Goal: Ask a question

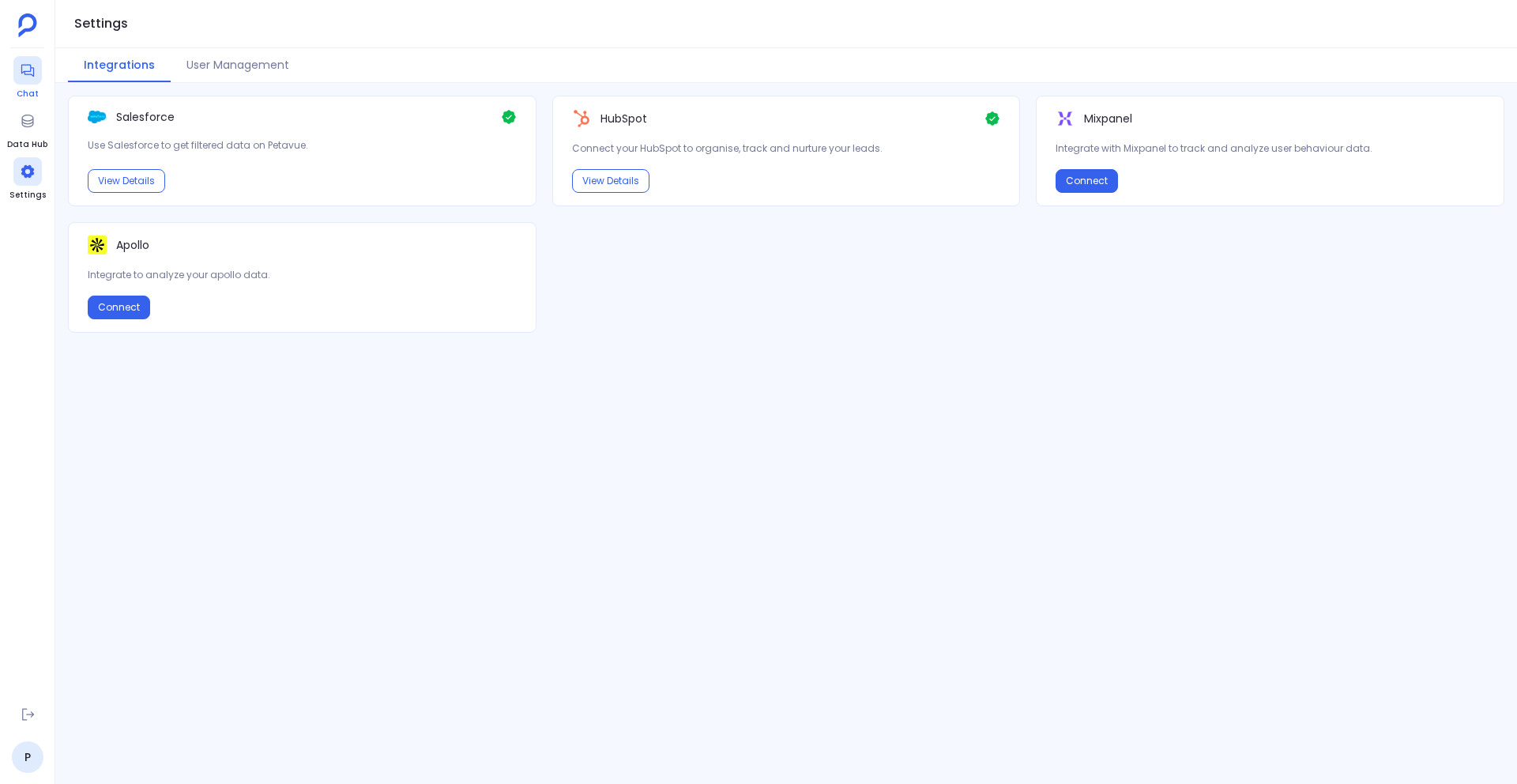
click at [31, 66] on icon at bounding box center [27, 71] width 16 height 16
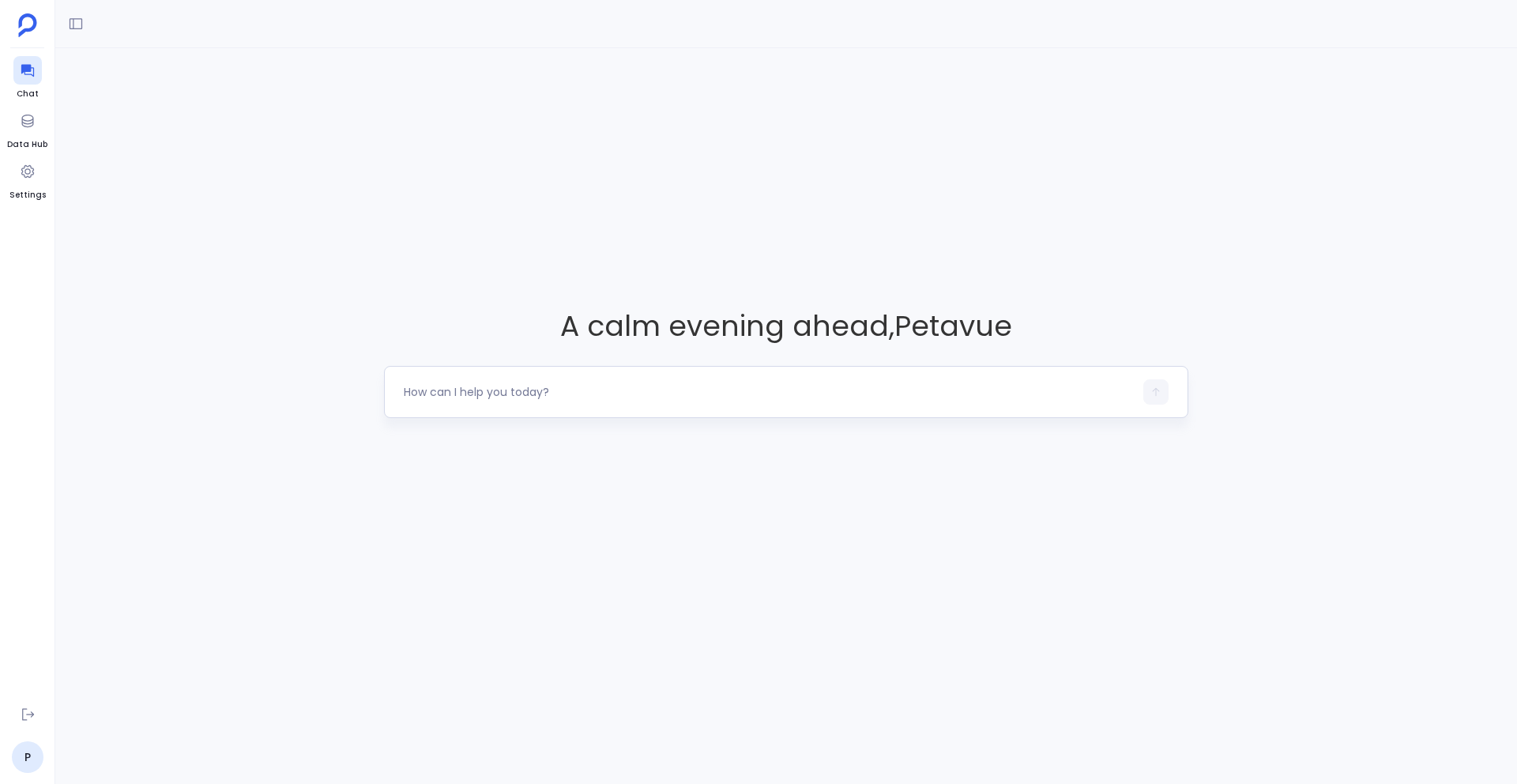
click at [535, 397] on textarea at bounding box center [768, 392] width 730 height 16
type textarea "I need to check if our stage probabilities are actually aligned with real close…"
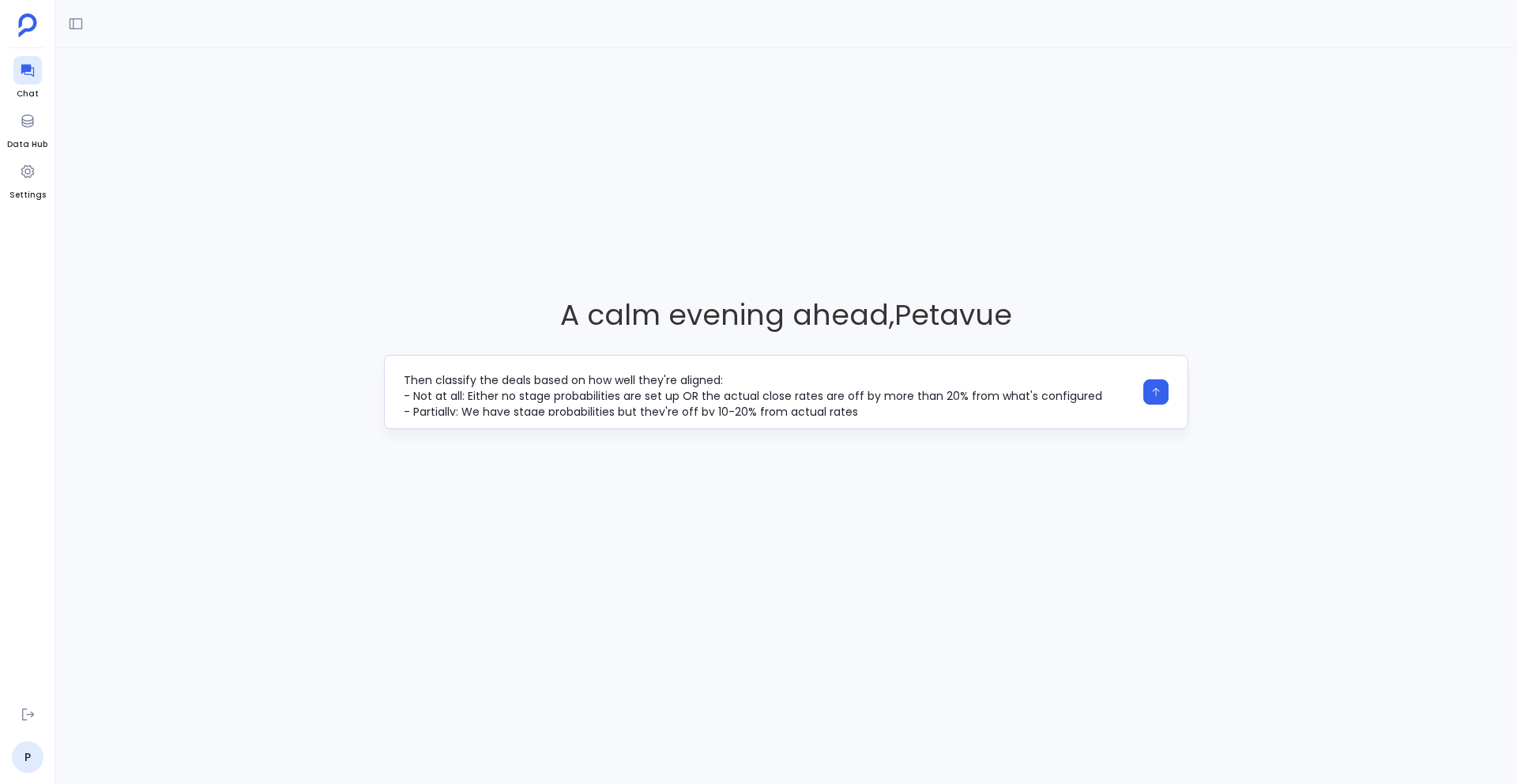
scroll to position [142, 0]
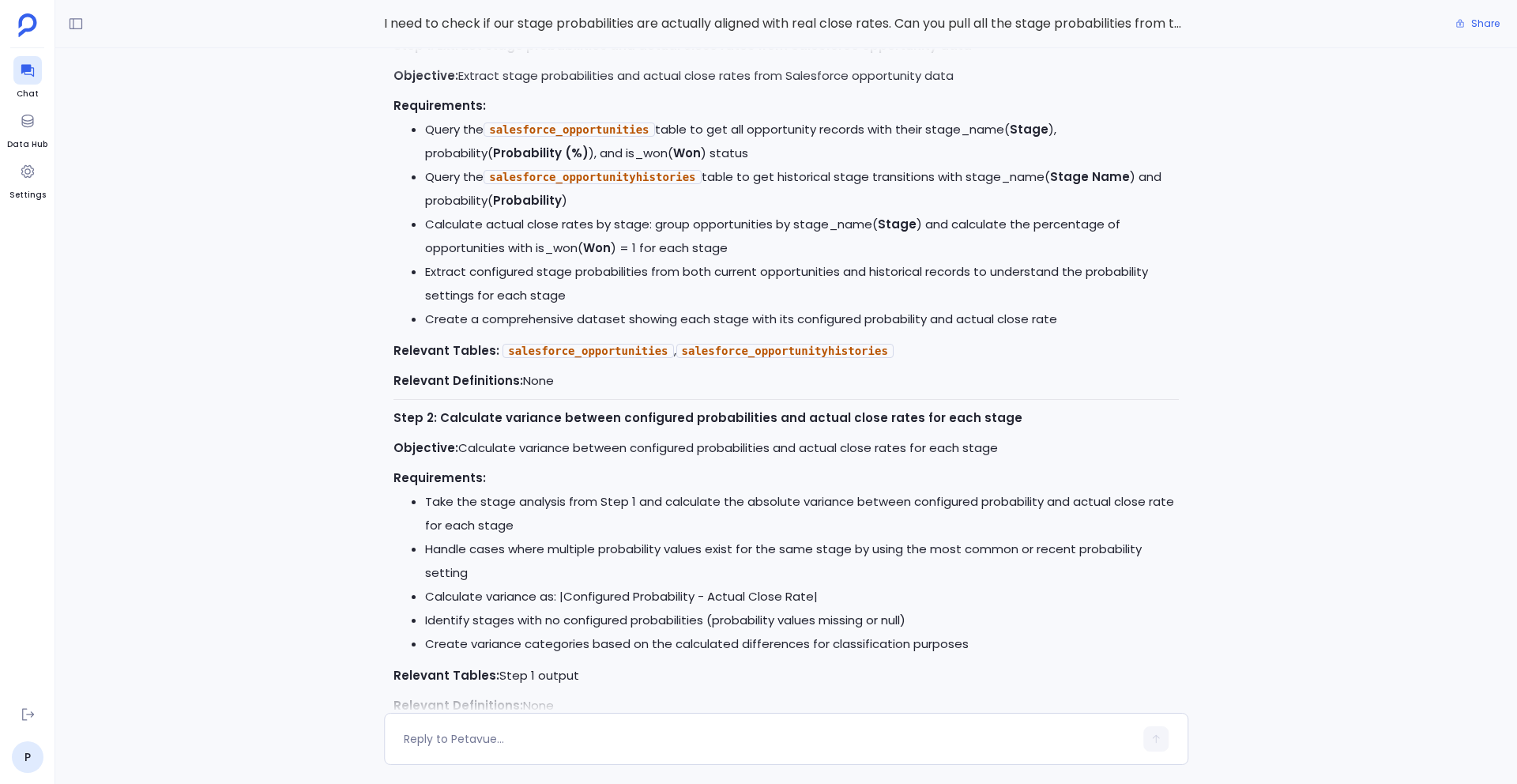
scroll to position [-587, 0]
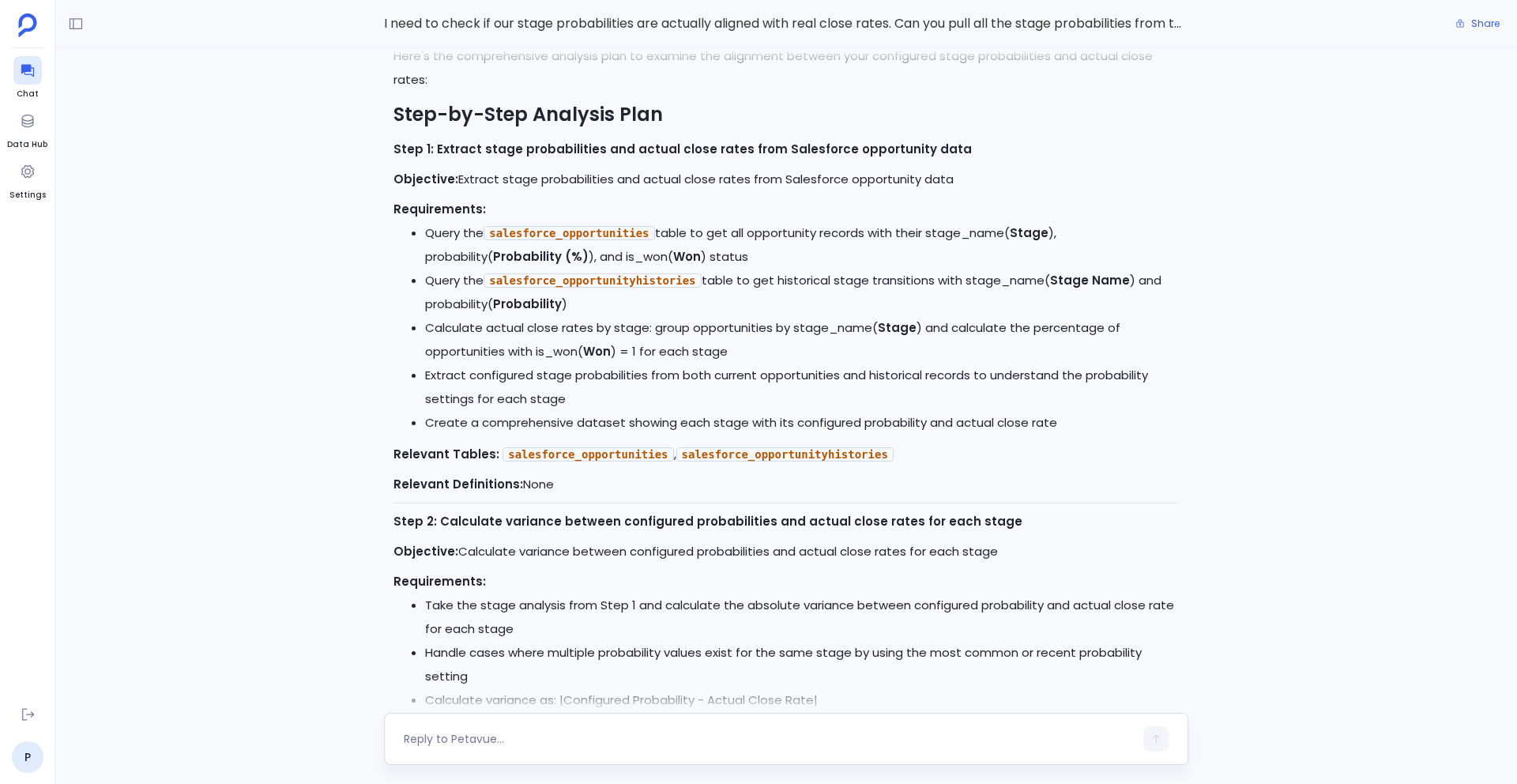
click at [559, 743] on textarea at bounding box center [768, 739] width 730 height 16
click at [450, 743] on textarea "In step 3 could you calculate close rate also from opportunities histories tabl…" at bounding box center [768, 739] width 730 height 16
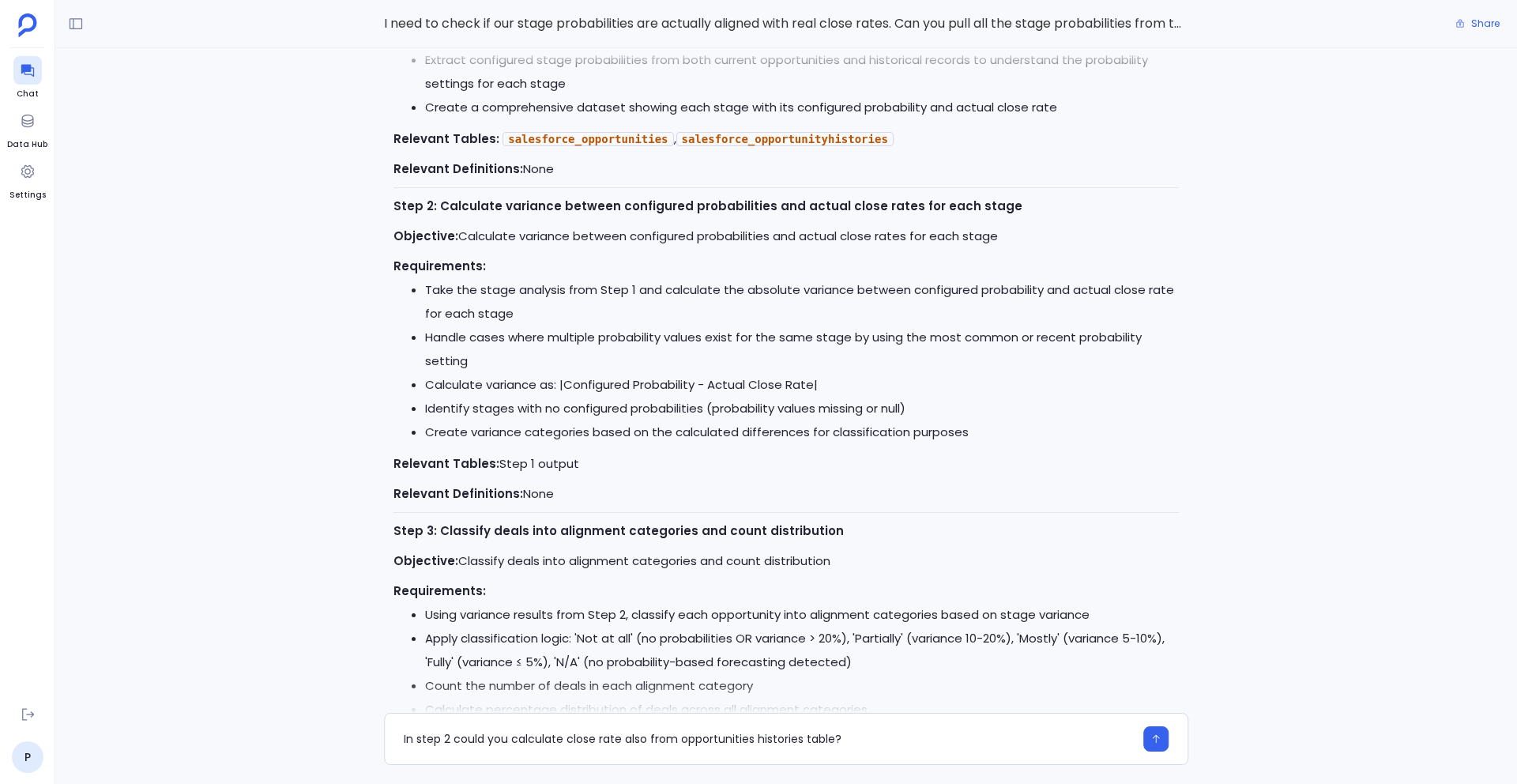
scroll to position [-259, 0]
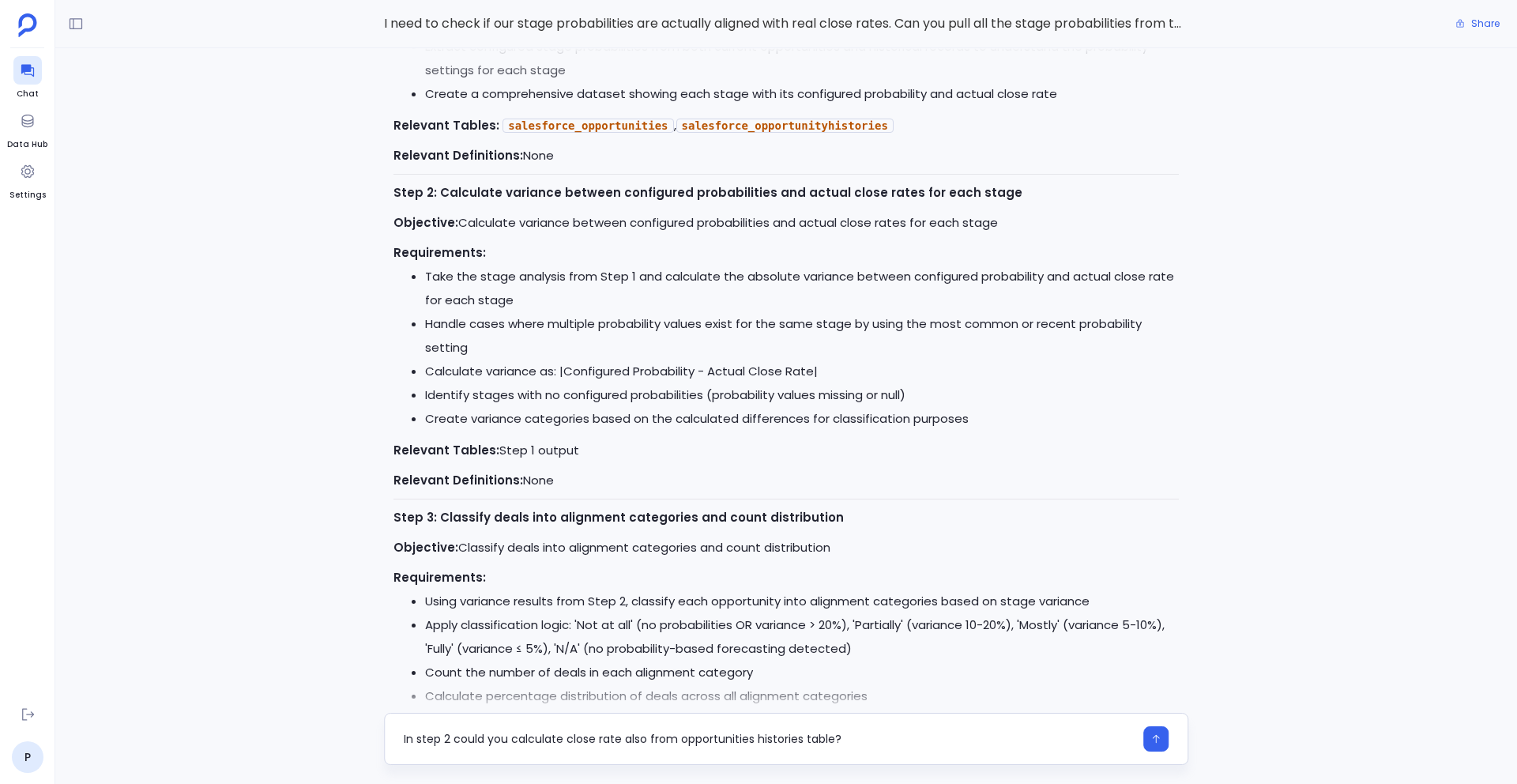
click at [854, 737] on textarea "In step 2 could you calculate close rate also from opportunities histories tabl…" at bounding box center [768, 739] width 730 height 16
type textarea "In step 2 could you calculate close rate also from opportunities histories tabl…"
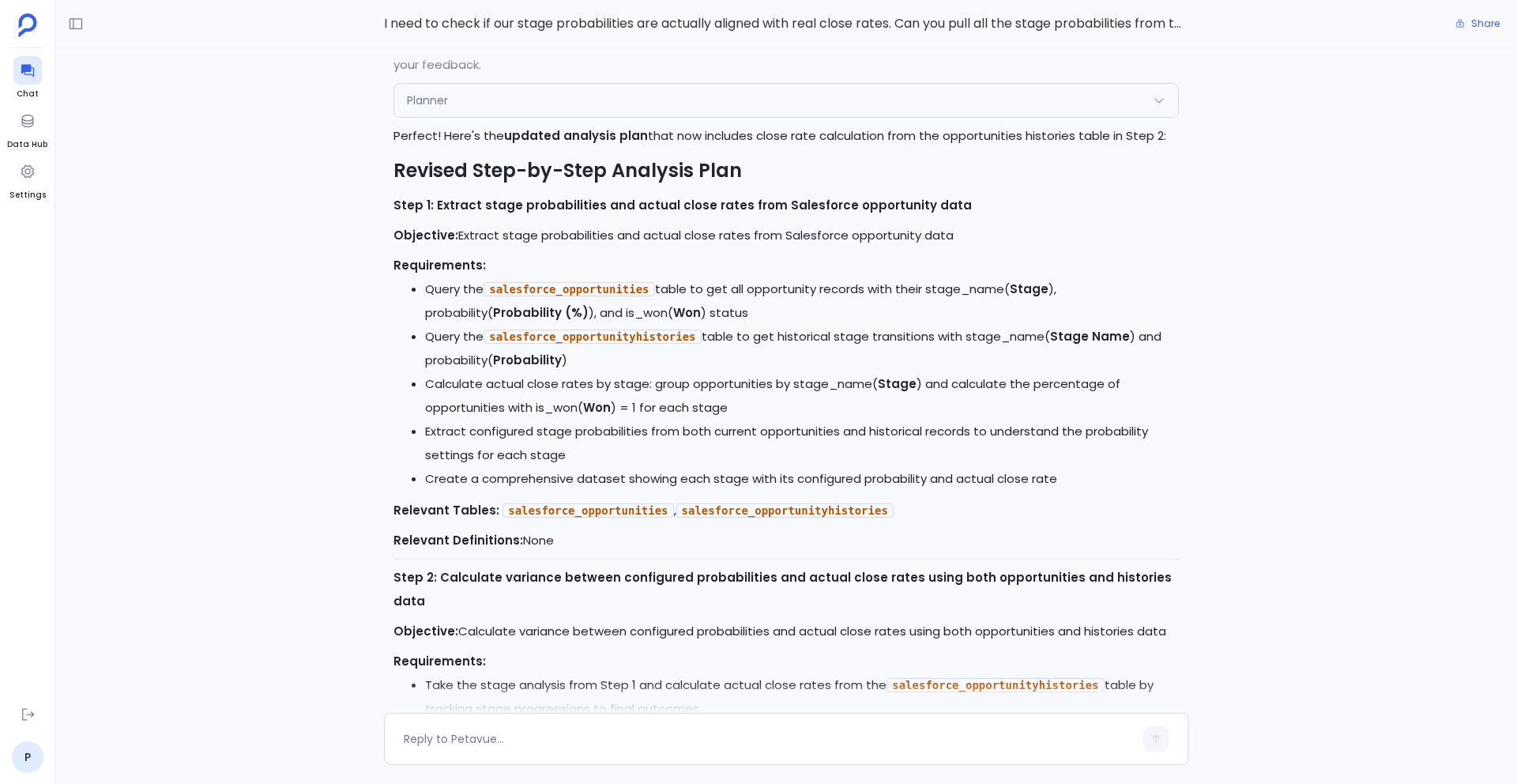
scroll to position [-794, 0]
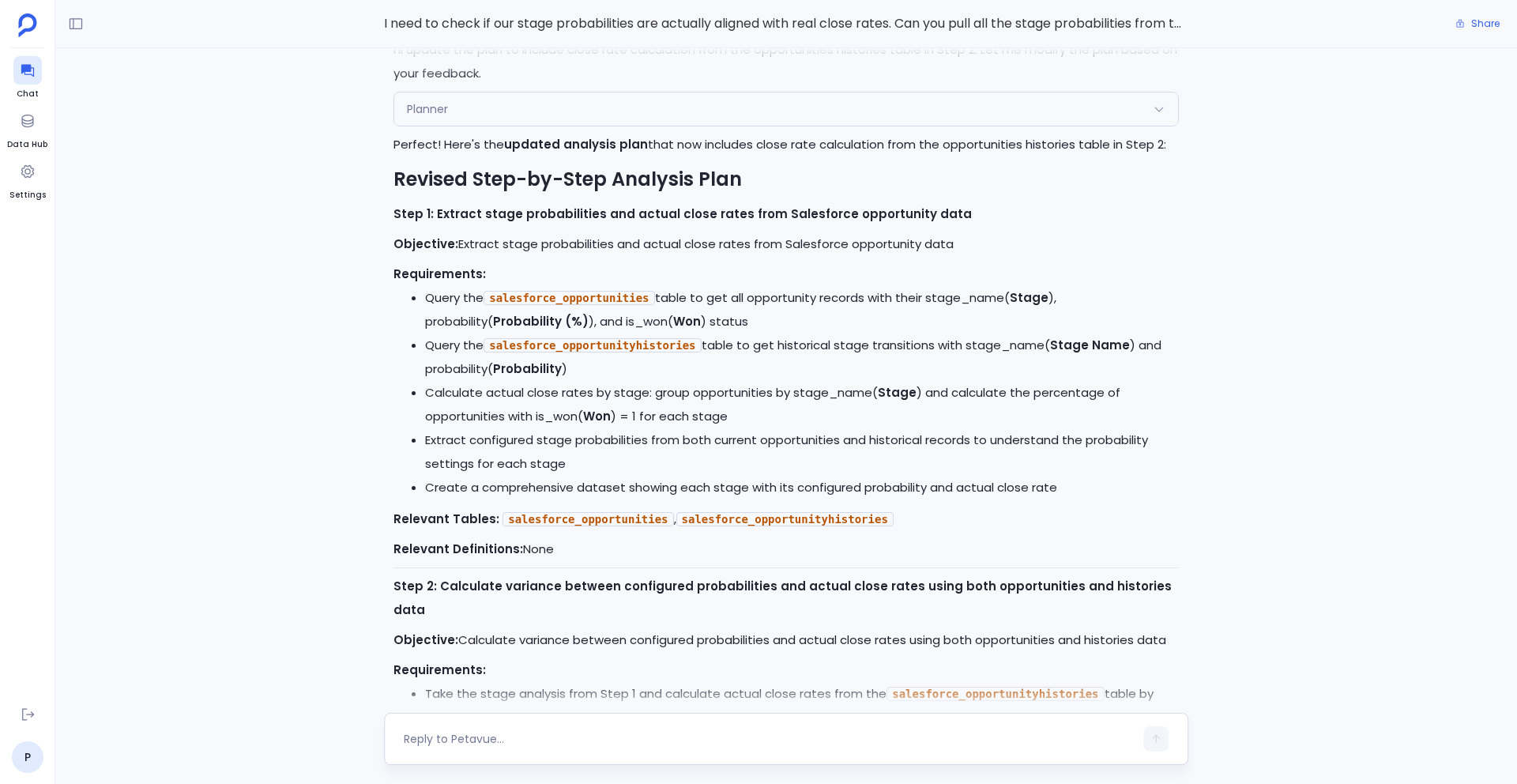
click at [502, 739] on textarea at bounding box center [768, 739] width 730 height 16
type textarea "Go ahead"
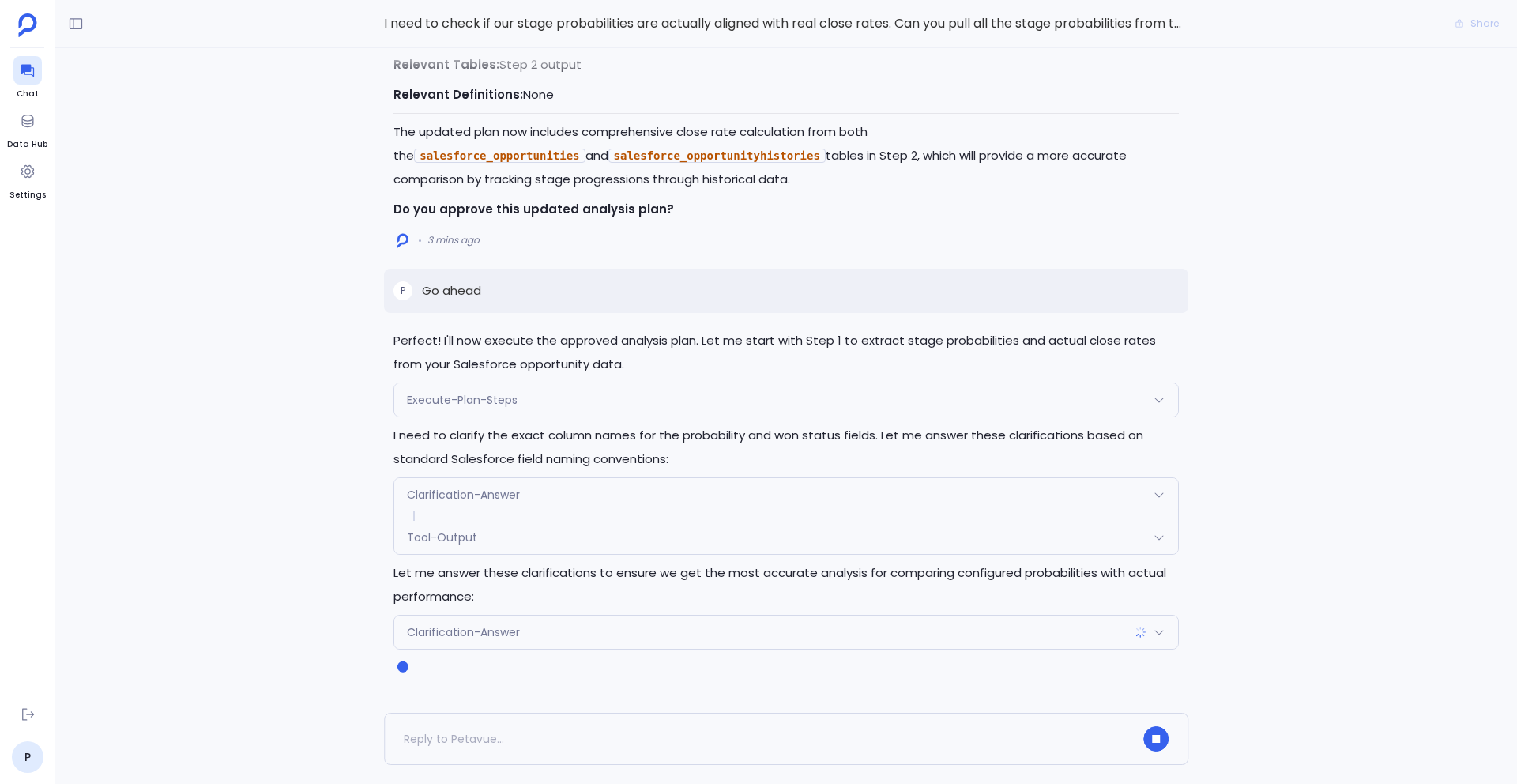
click at [468, 501] on span "Clarification-Answer" at bounding box center [464, 494] width 113 height 16
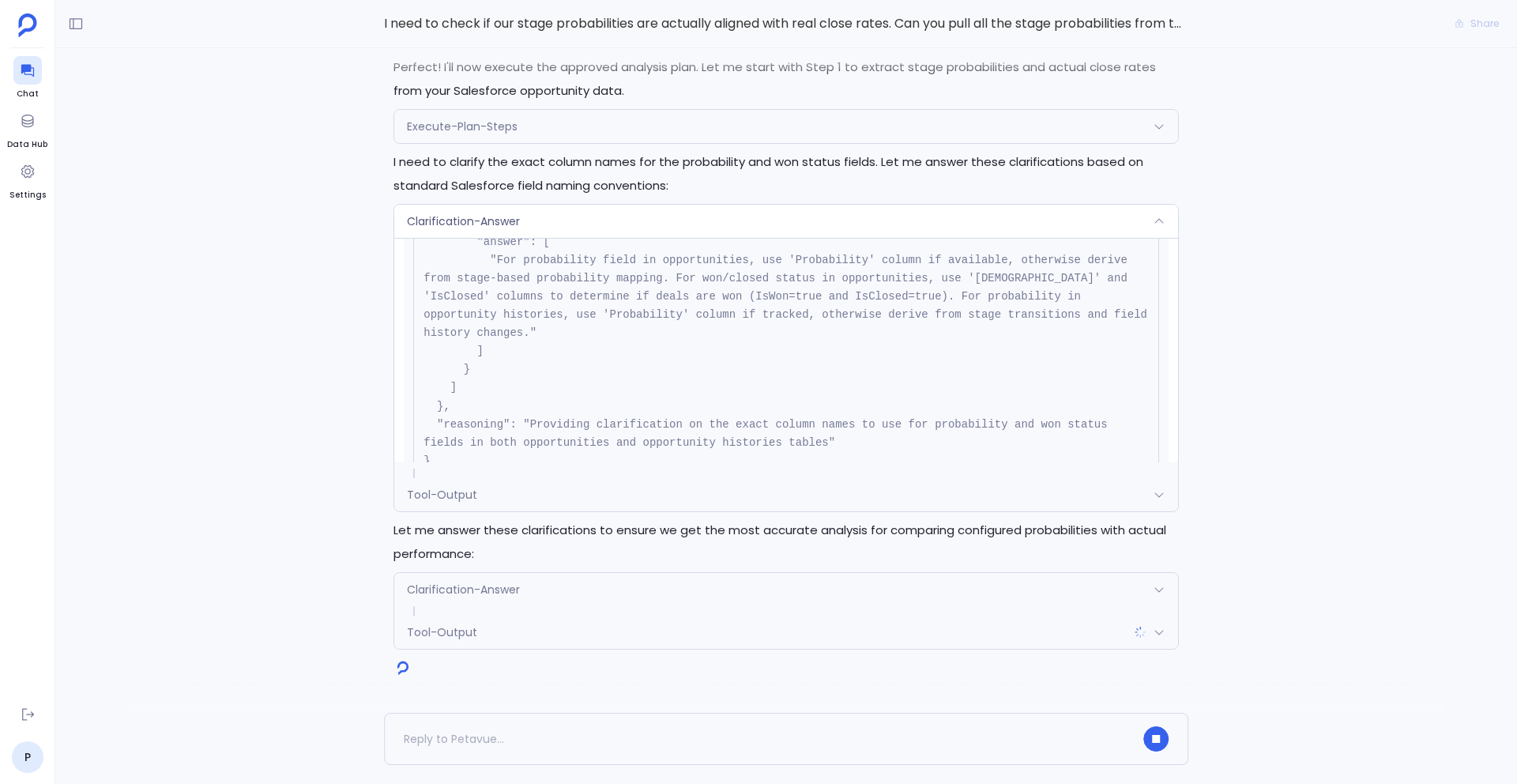
scroll to position [184, 0]
click at [539, 215] on div "Clarification-Answer" at bounding box center [787, 222] width 784 height 34
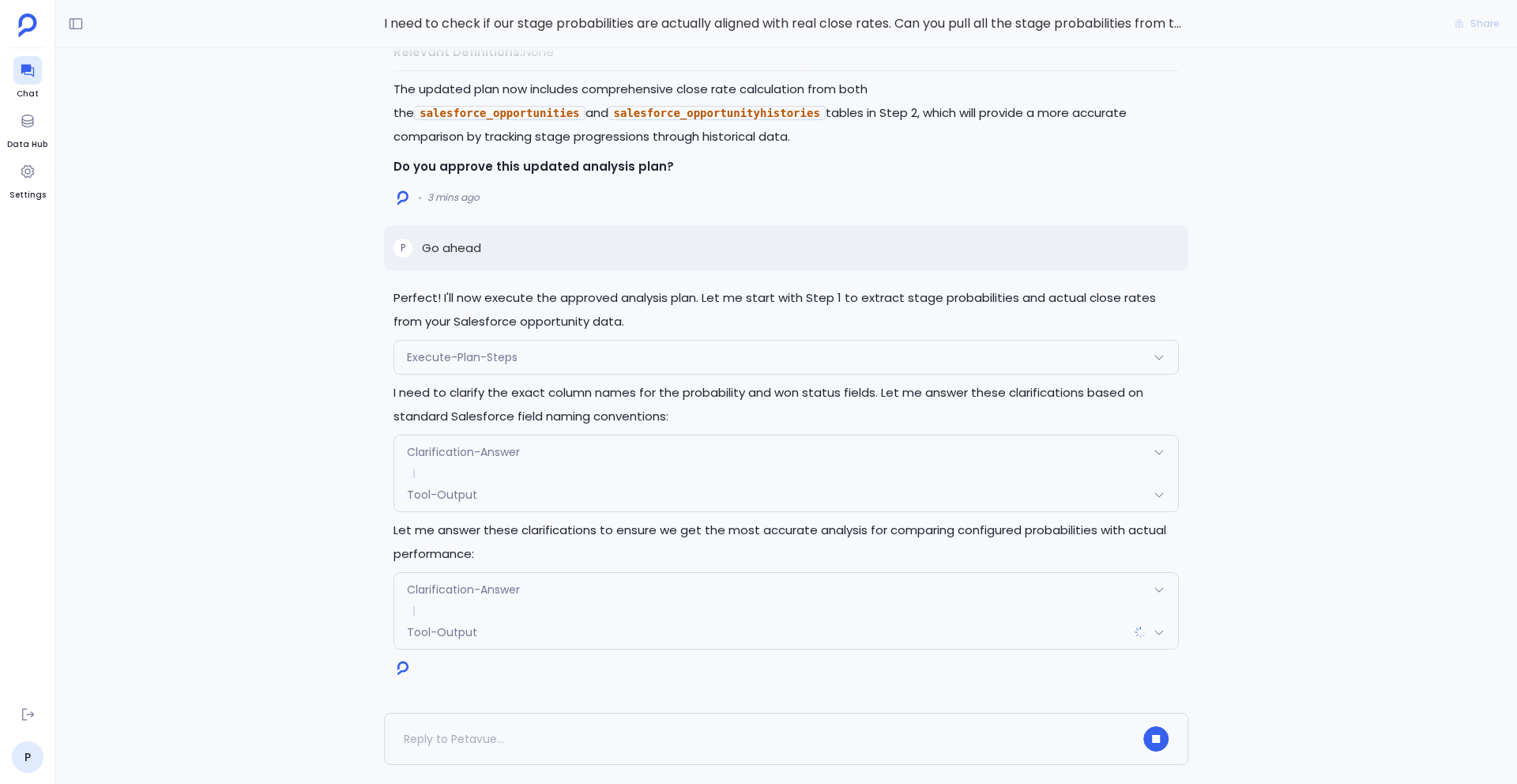
click at [561, 486] on div "Tool-Output" at bounding box center [787, 494] width 784 height 34
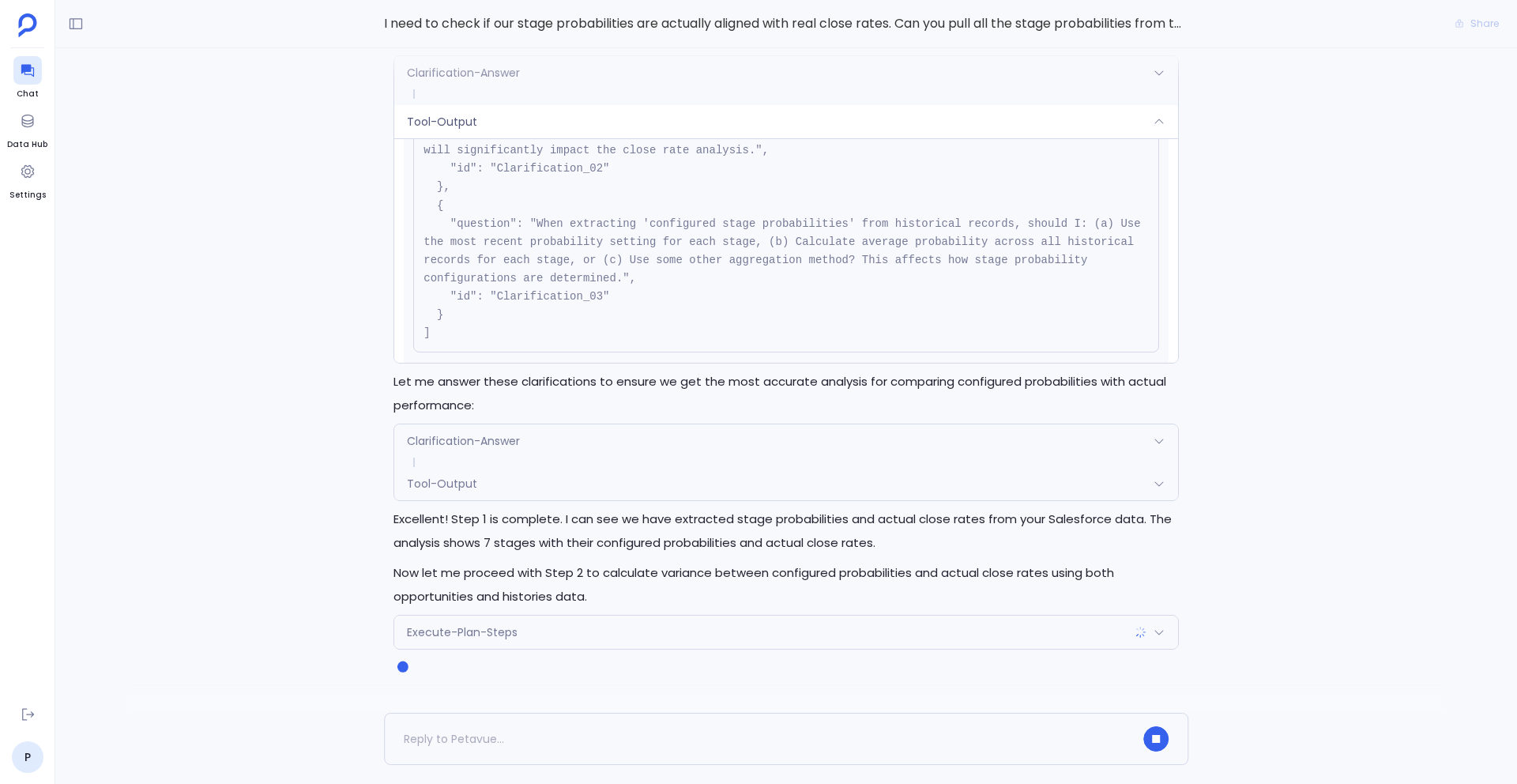
scroll to position [473, 0]
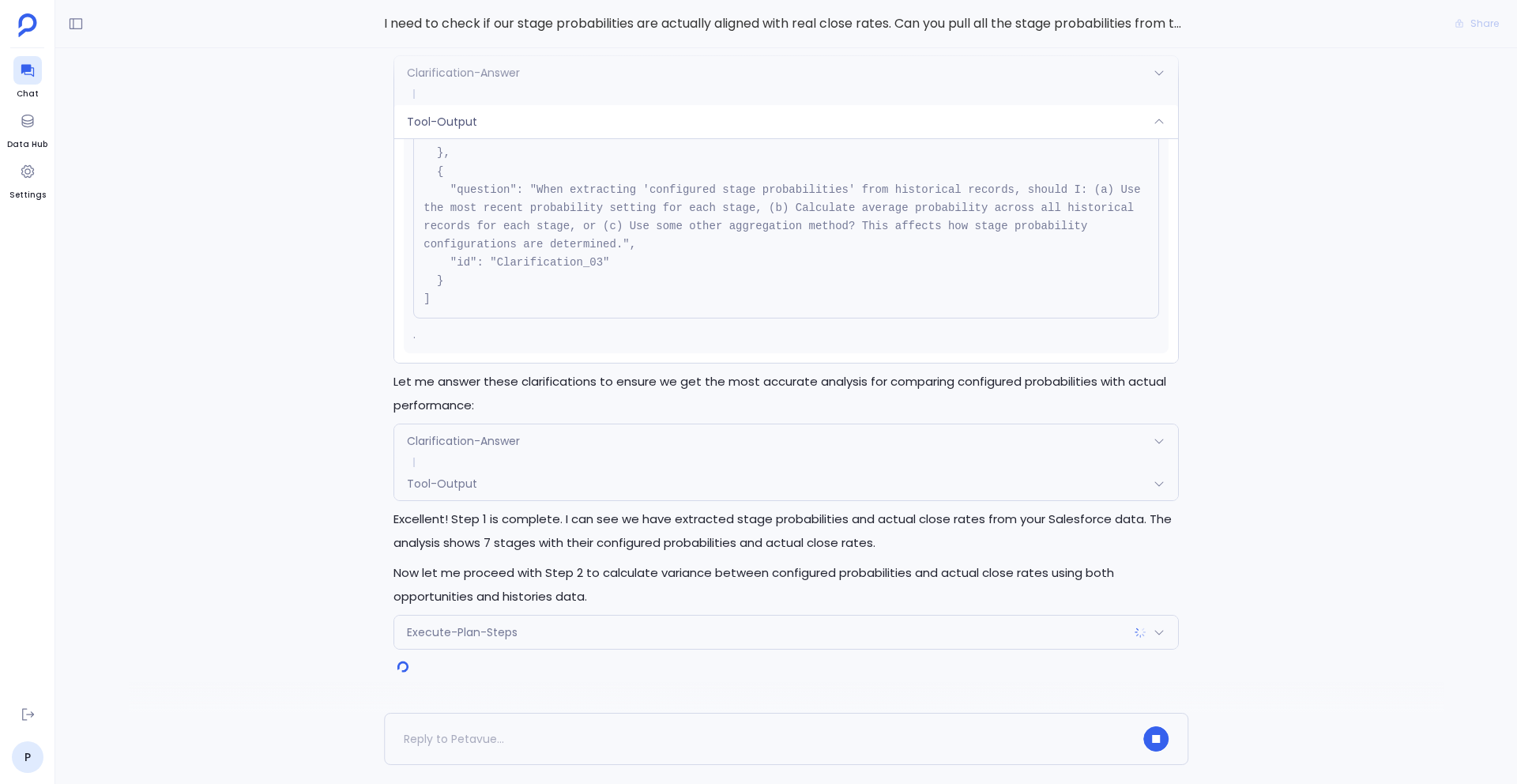
click at [628, 124] on div "Tool-Output" at bounding box center [787, 122] width 784 height 34
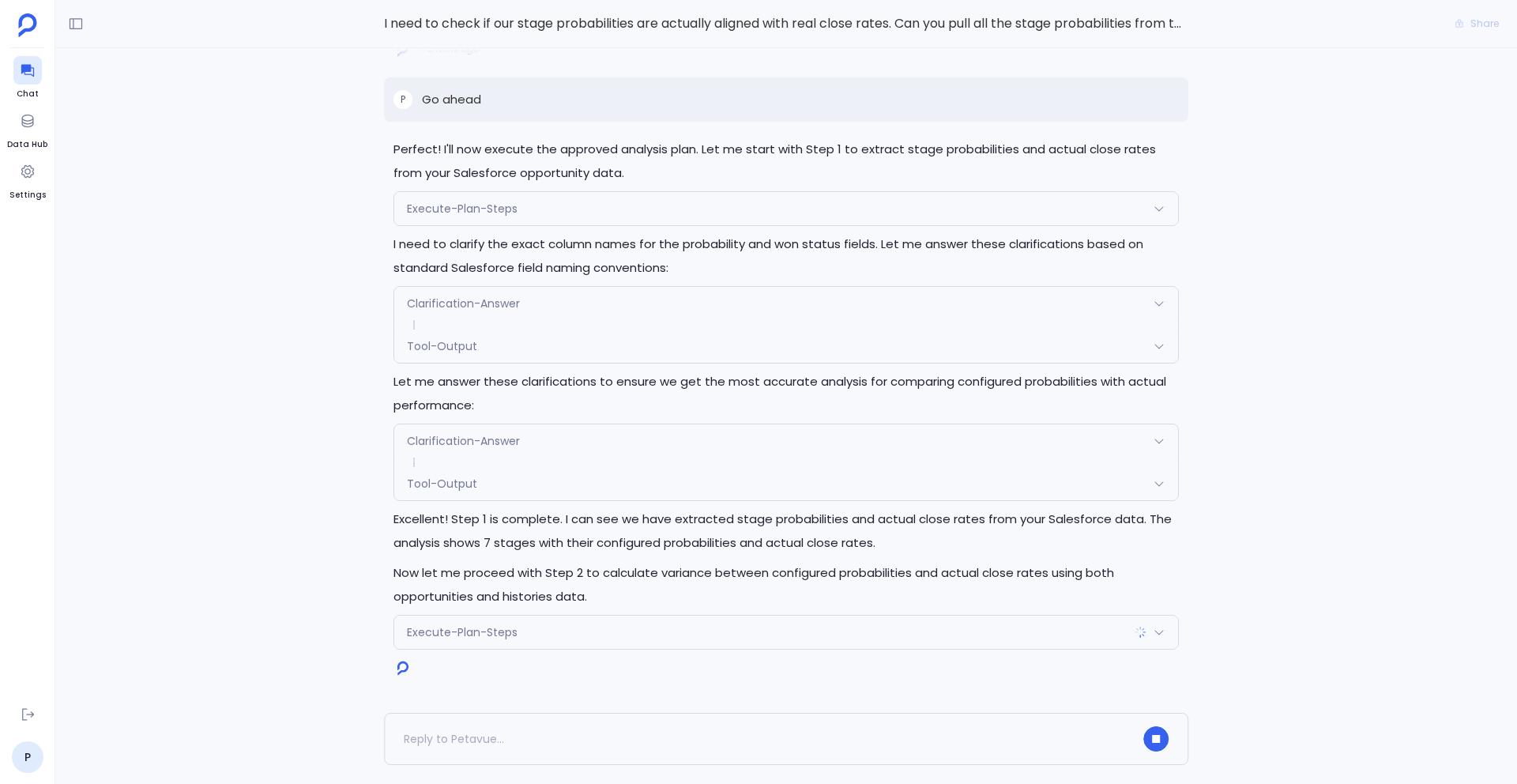
click at [574, 439] on div "Clarification-Answer" at bounding box center [787, 441] width 784 height 34
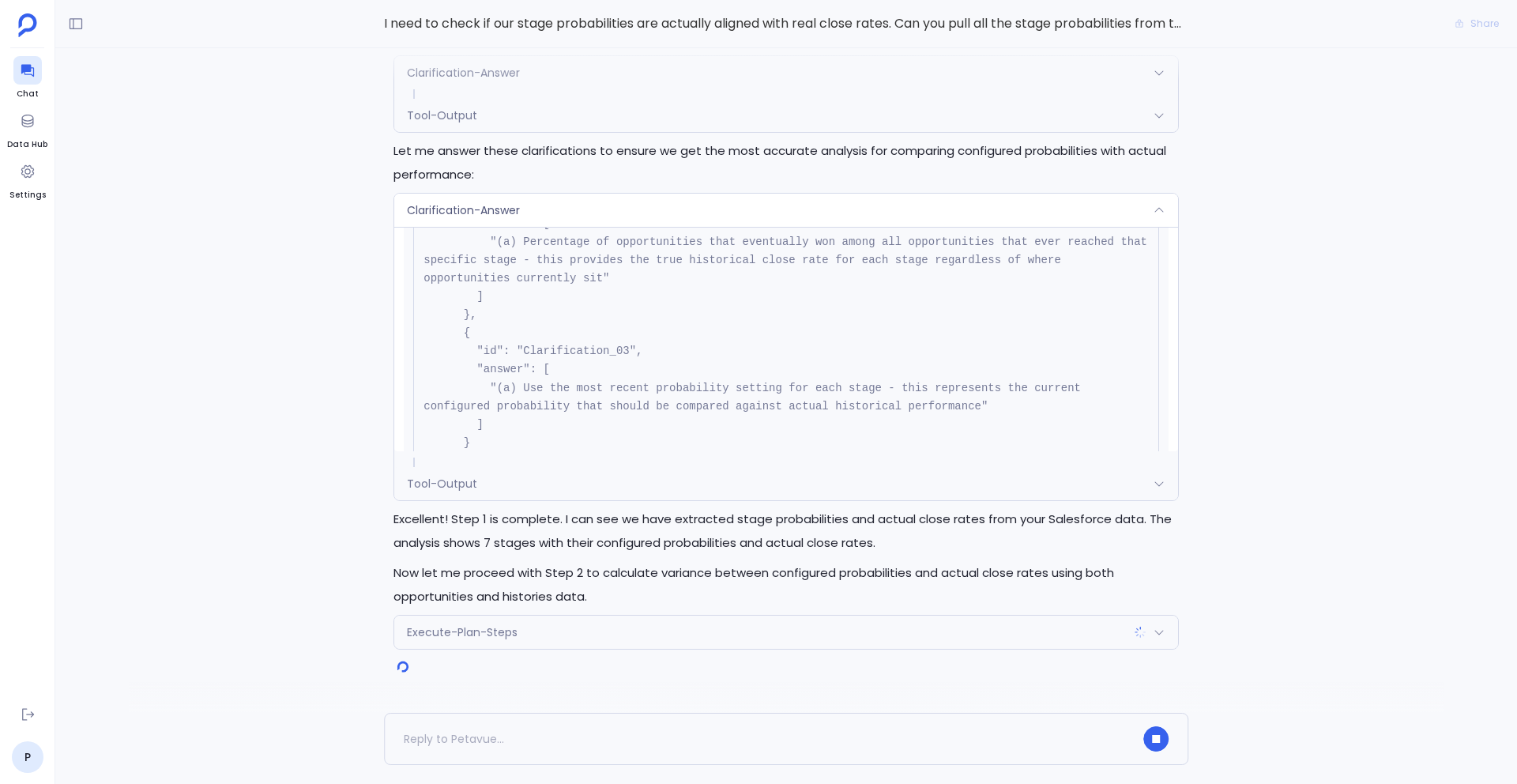
scroll to position [205, 0]
click at [592, 345] on pre "{ "name": "Clarification-Answer", "args": { "clarificationGroupId": "68da8ee062…" at bounding box center [786, 318] width 746 height 494
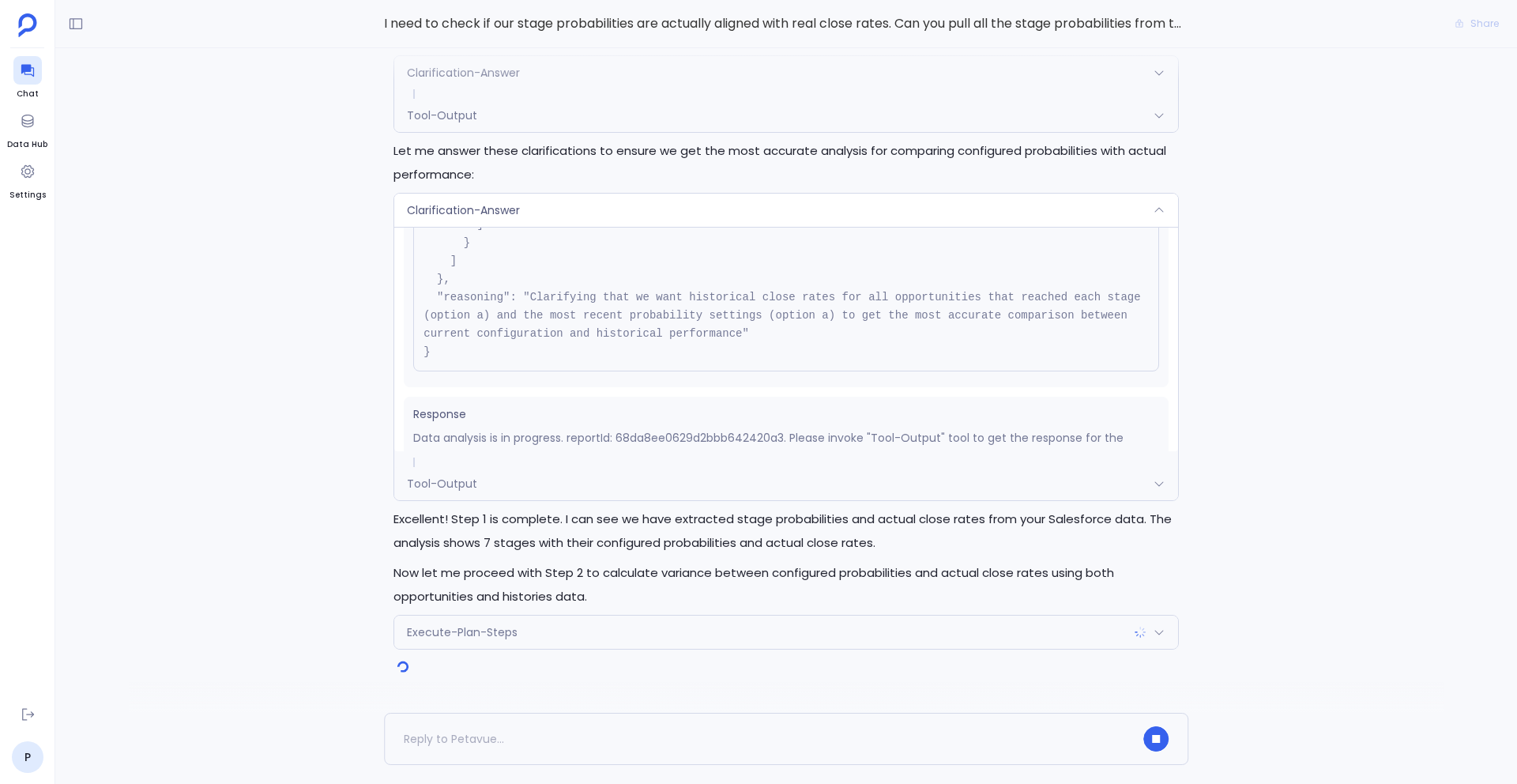
scroll to position [423, 0]
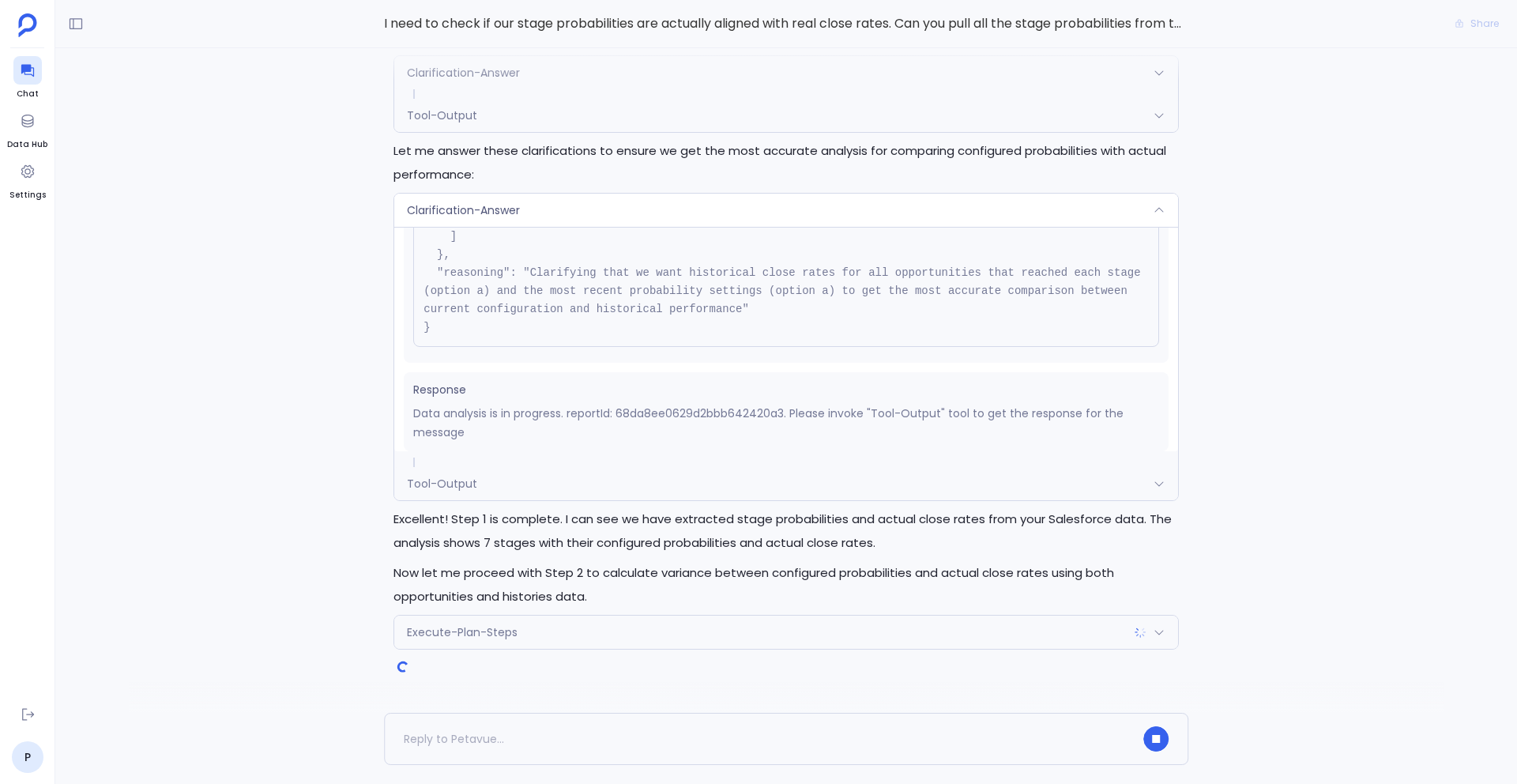
click at [577, 207] on div "Clarification-Answer" at bounding box center [787, 210] width 784 height 34
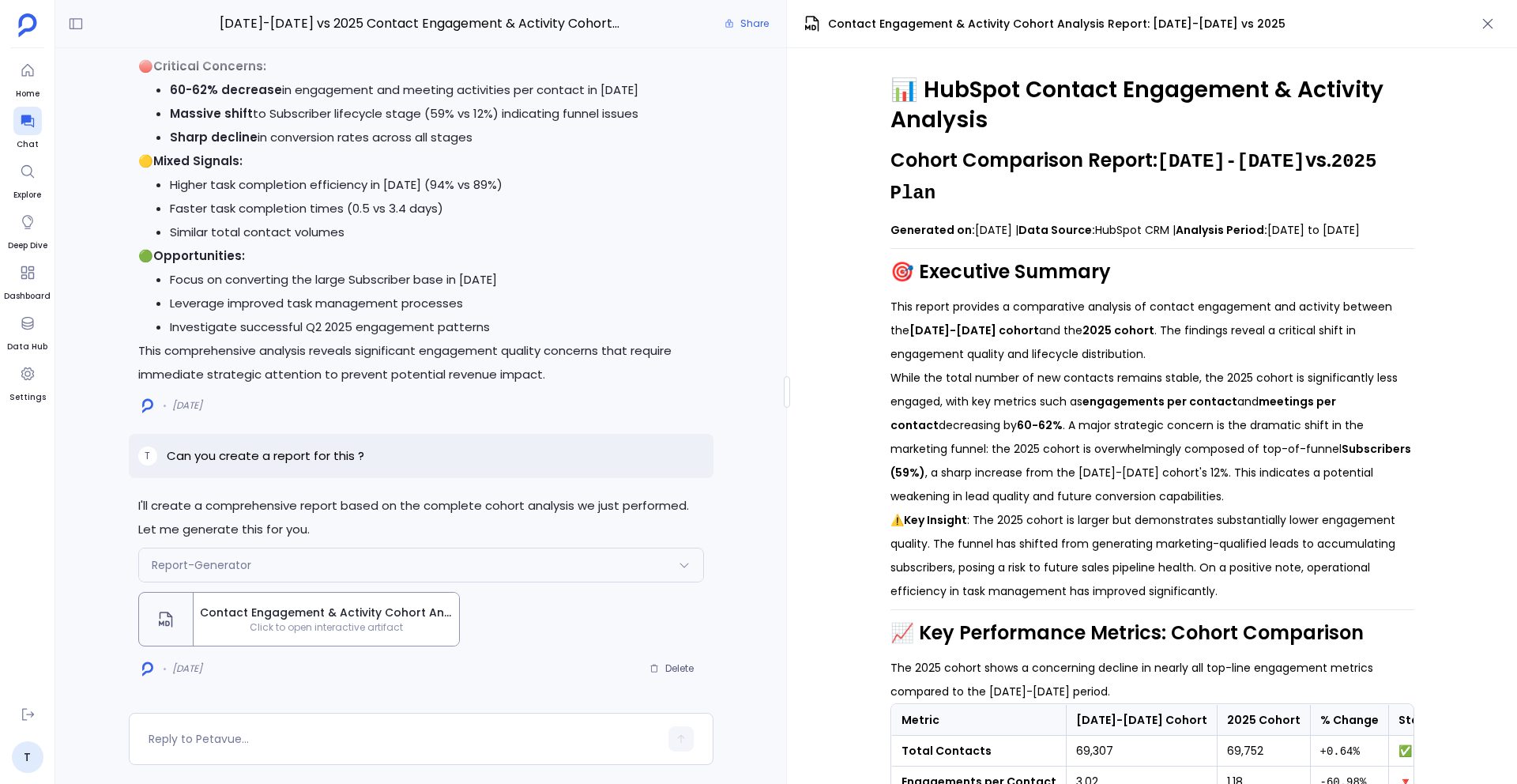
scroll to position [0, 34]
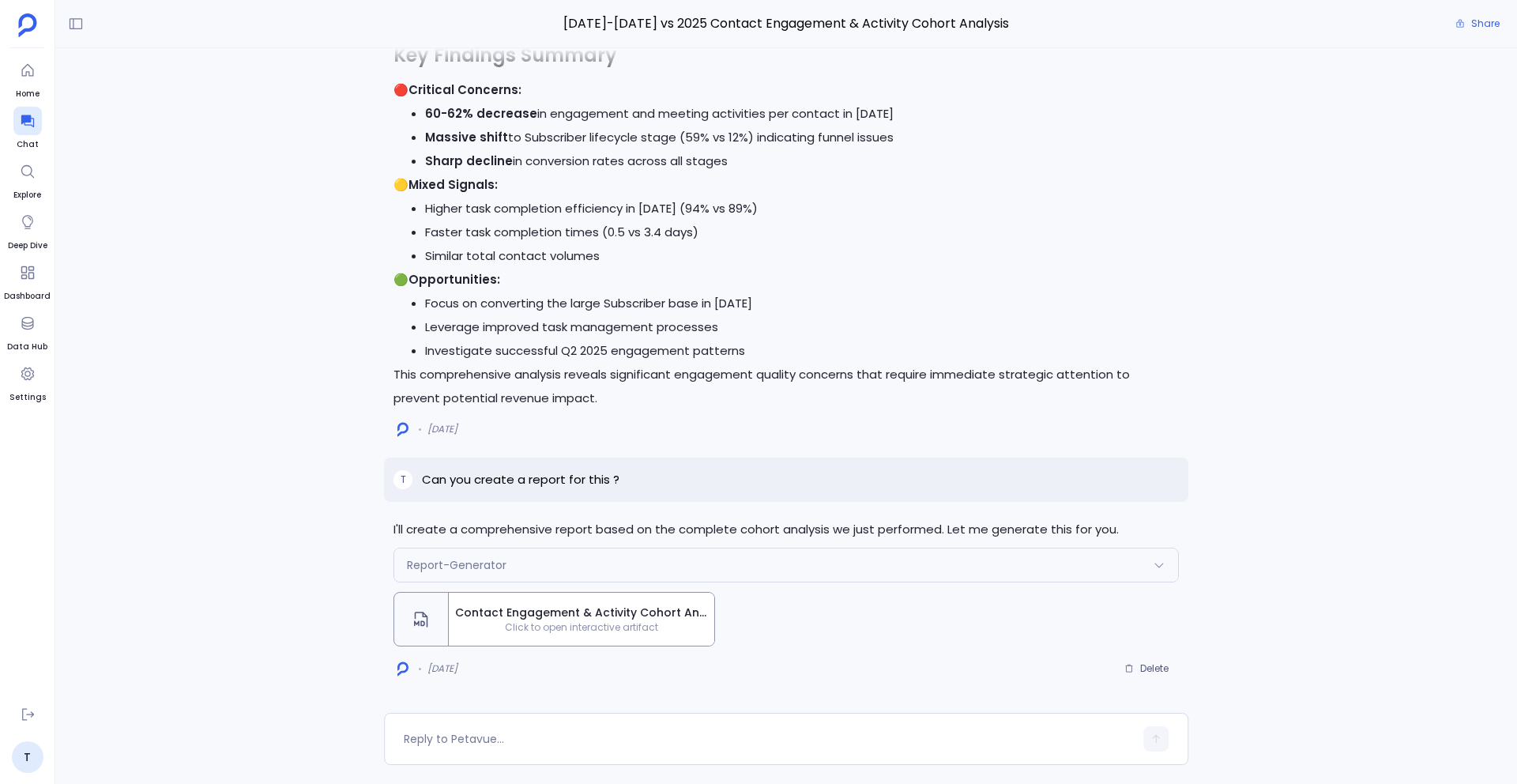
scroll to position [-616, 0]
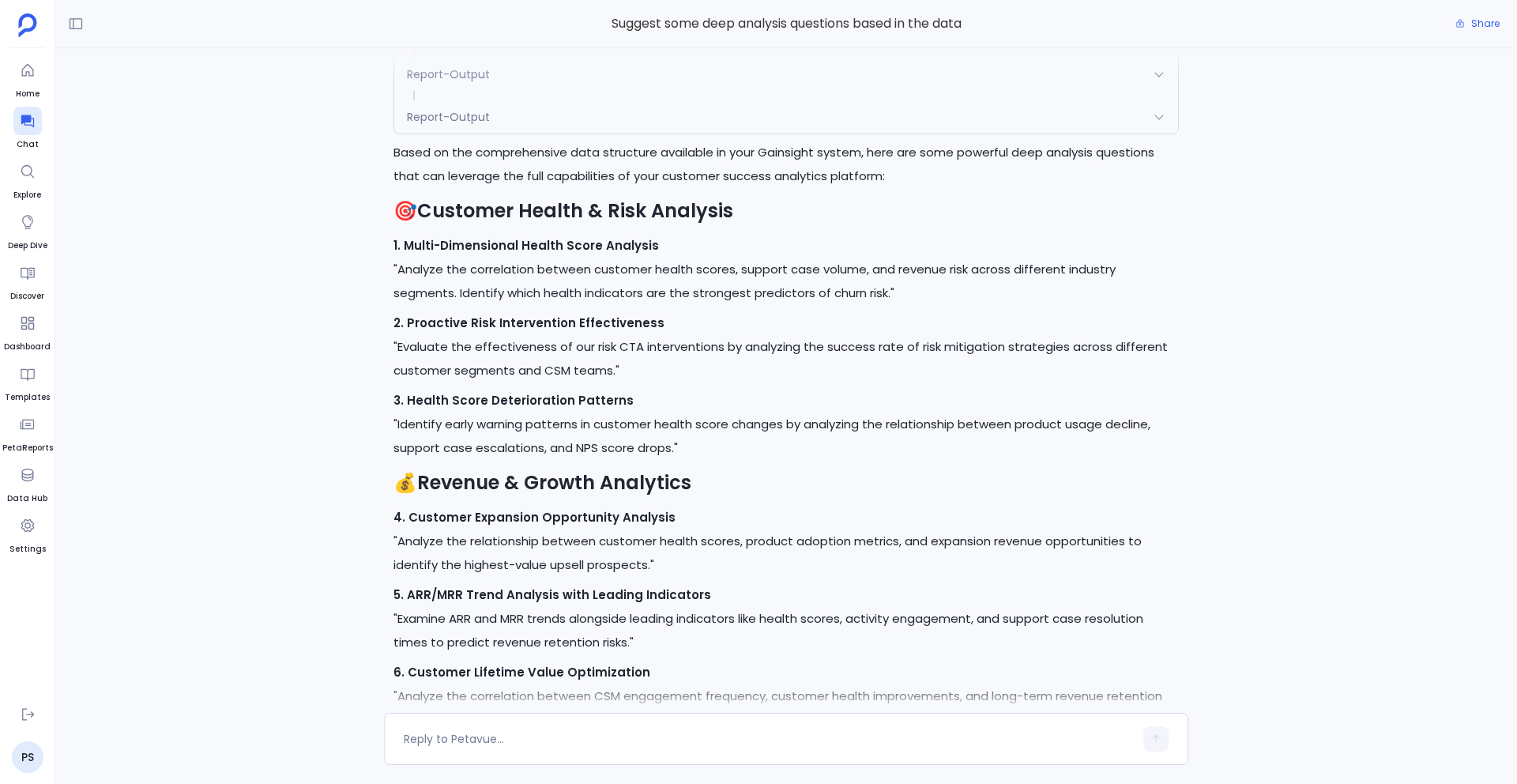
scroll to position [-5905, 0]
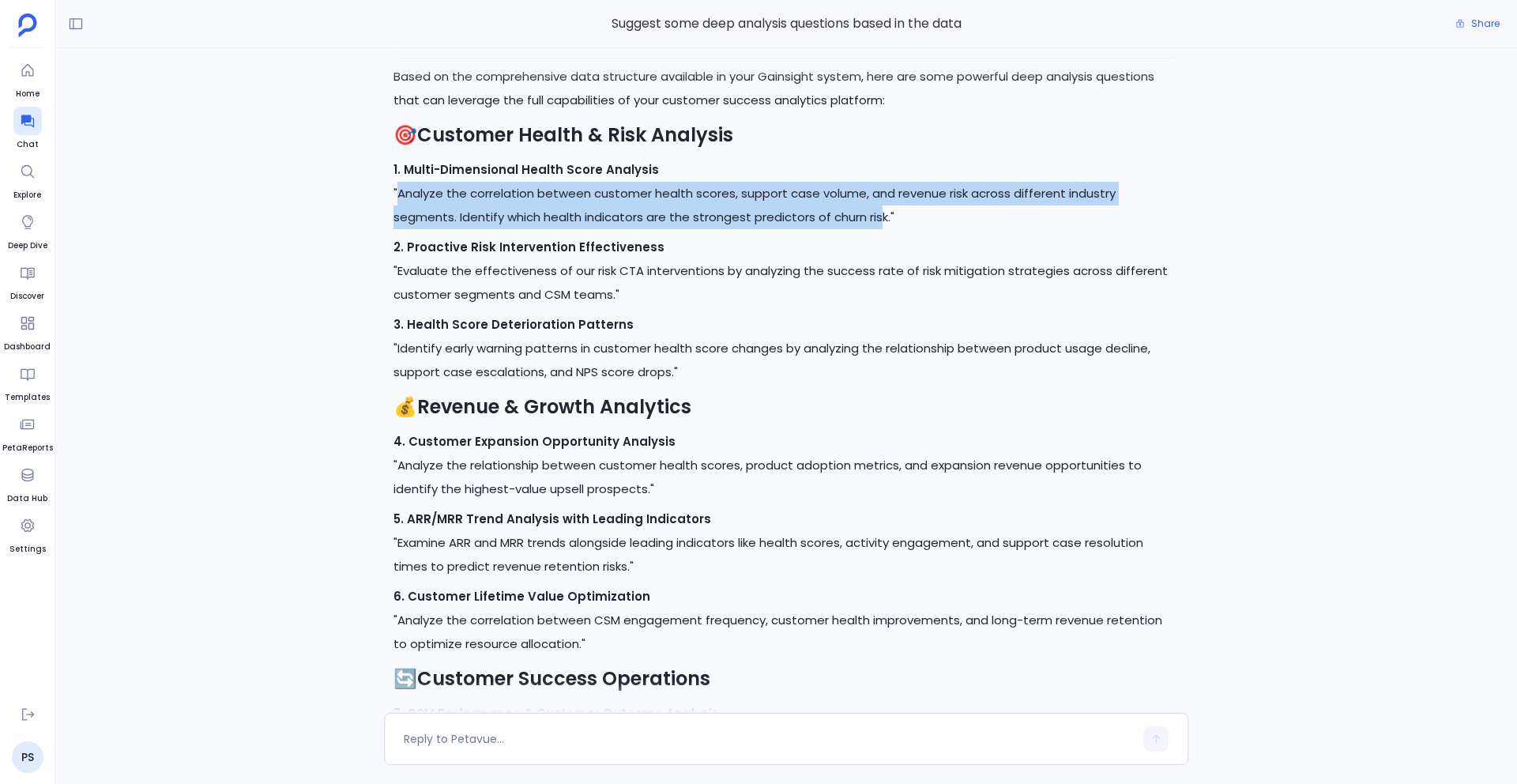
drag, startPoint x: 398, startPoint y: 190, endPoint x: 819, endPoint y: 218, distance: 421.9
click at [819, 218] on p "1. Multi-Dimensional Health Score Analysis "Analyze the correlation between cus…" at bounding box center [787, 193] width 786 height 72
drag, startPoint x: 826, startPoint y: 220, endPoint x: 399, endPoint y: 195, distance: 427.7
click at [399, 195] on p "1. Multi-Dimensional Health Score Analysis "Analyze the correlation between cus…" at bounding box center [787, 193] width 786 height 72
copy p "Analyze the correlation between customer health scores, support case volume, an…"
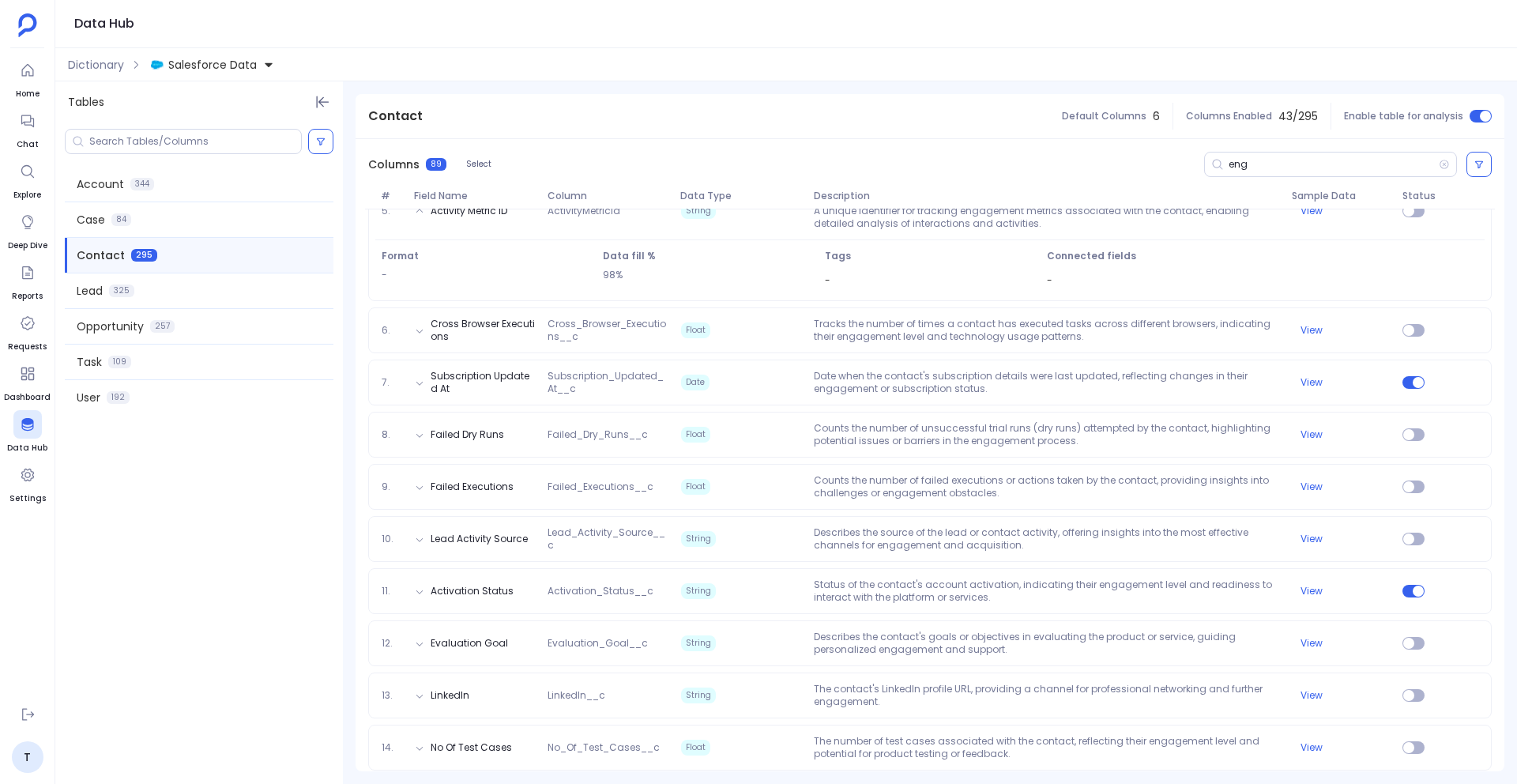
scroll to position [418, 0]
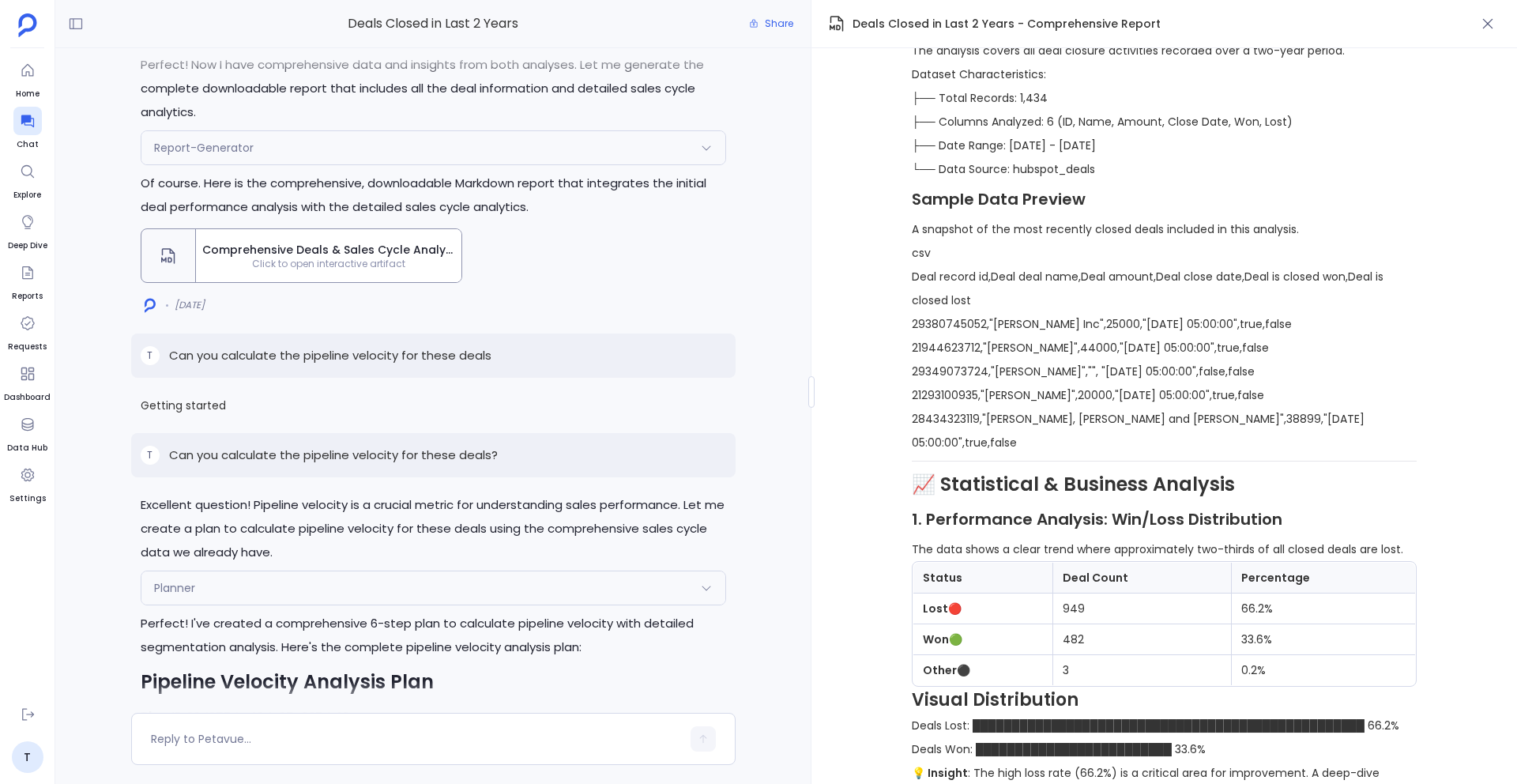
scroll to position [671, 0]
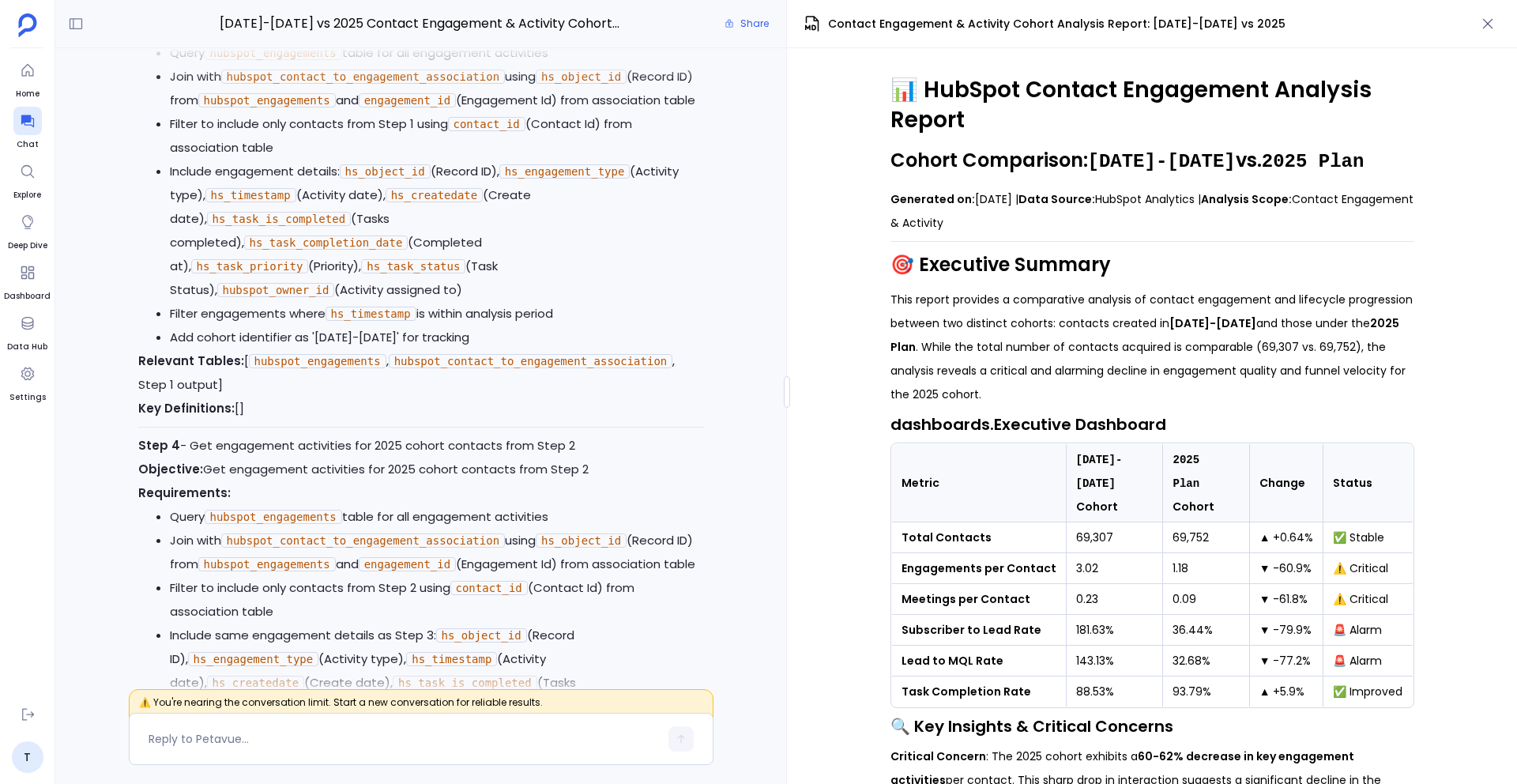
scroll to position [-7237, 0]
